Goal: Complete application form

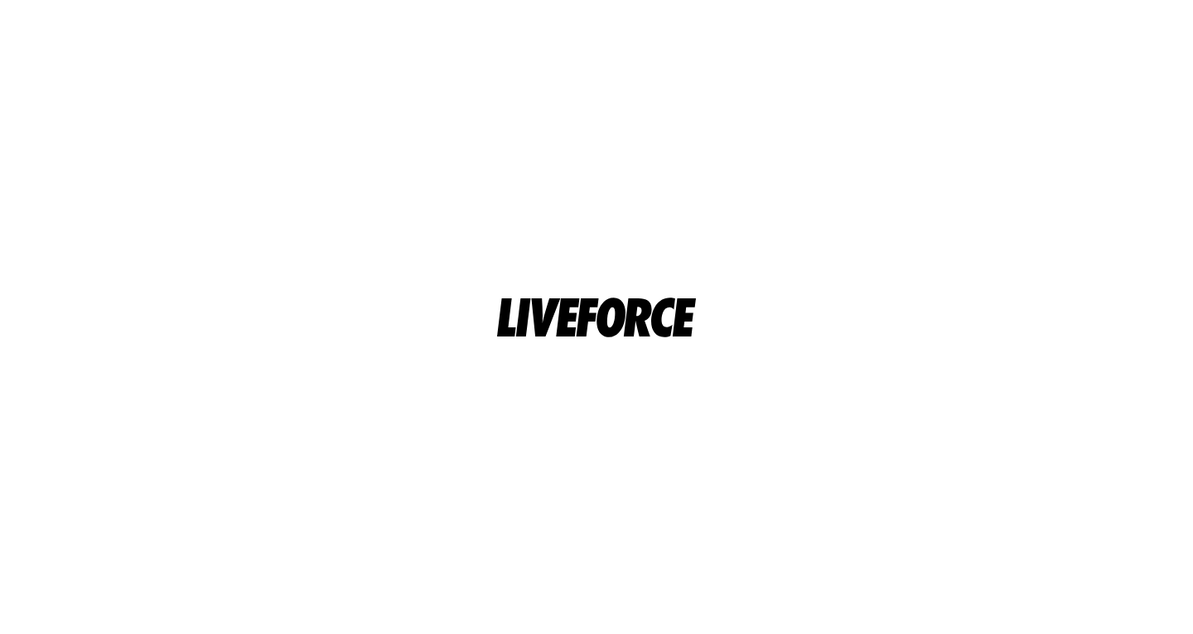
click at [466, 268] on html at bounding box center [596, 317] width 1193 height 634
